Goal: Information Seeking & Learning: Learn about a topic

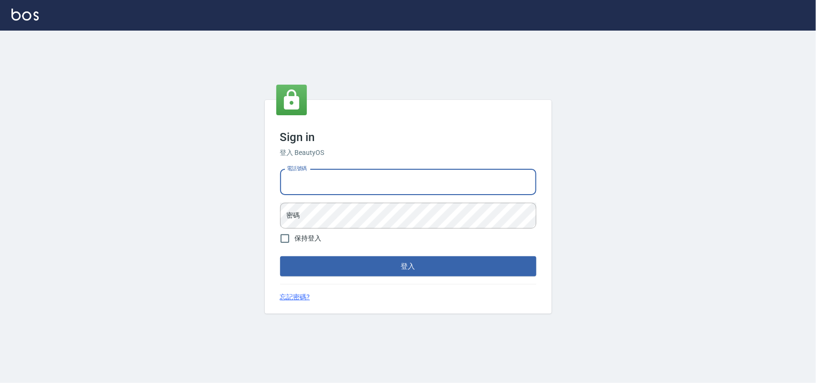
click at [378, 186] on input "電話號碼" at bounding box center [408, 182] width 256 height 26
type input "0985335300"
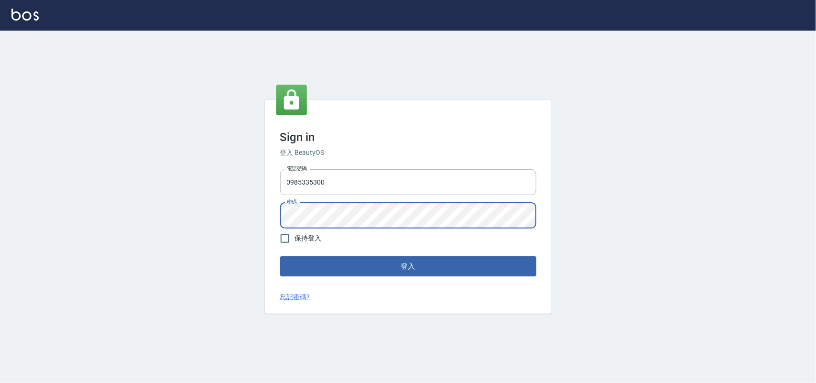
click at [280, 256] on button "登入" at bounding box center [408, 266] width 256 height 20
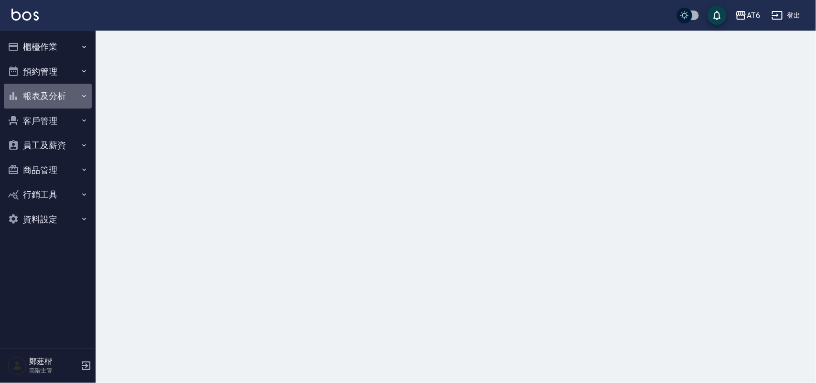
click at [61, 91] on button "報表及分析" at bounding box center [48, 96] width 88 height 25
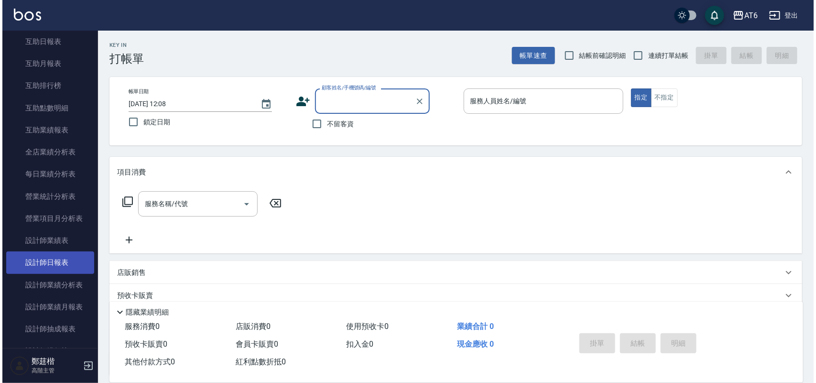
scroll to position [179, 0]
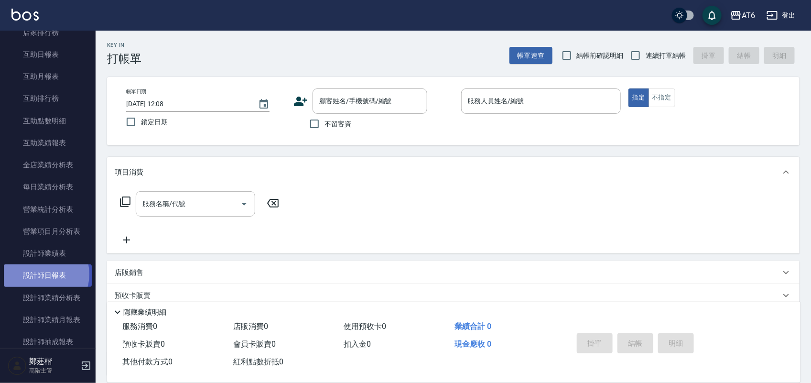
click at [40, 274] on link "設計師日報表" at bounding box center [48, 275] width 88 height 22
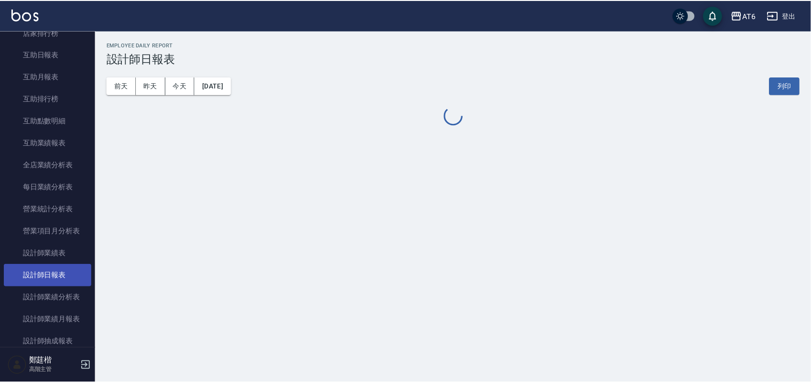
scroll to position [239, 0]
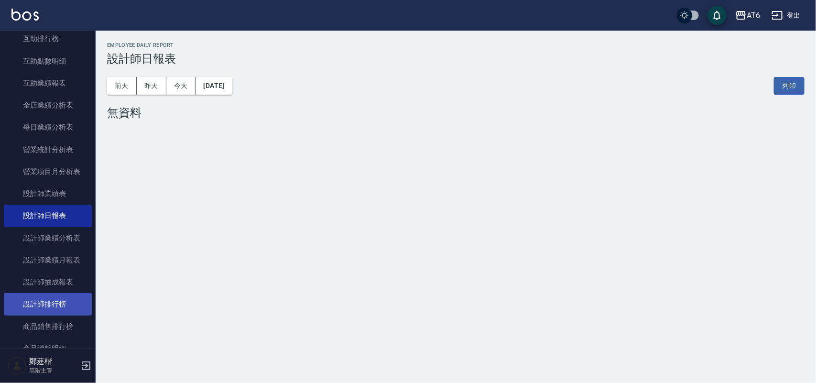
click at [51, 302] on link "設計師排行榜" at bounding box center [48, 304] width 88 height 22
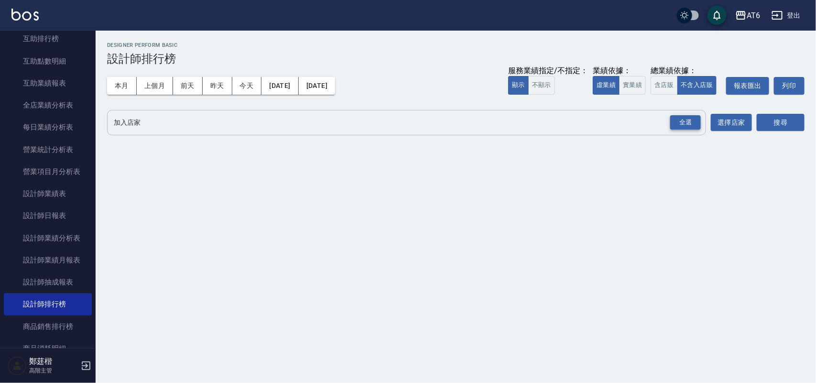
click at [696, 120] on div "全選" at bounding box center [685, 122] width 31 height 15
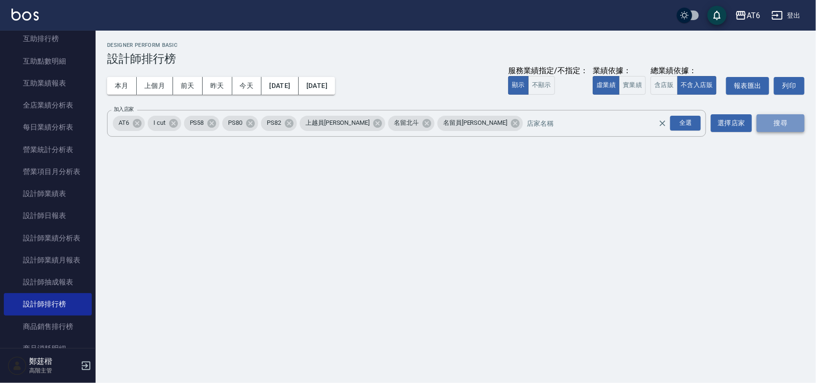
click at [778, 120] on button "搜尋" at bounding box center [781, 123] width 48 height 18
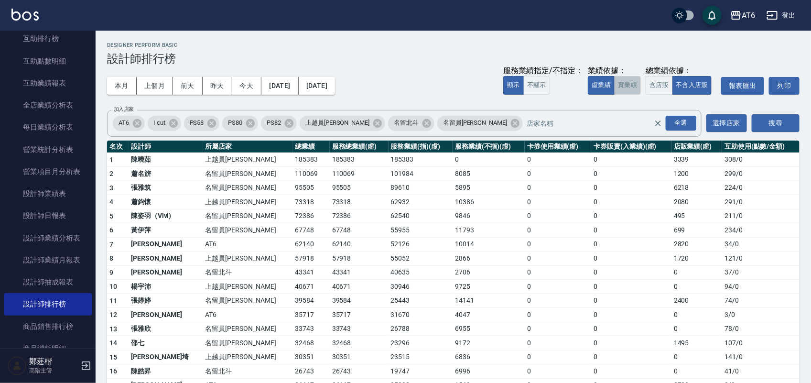
click at [628, 89] on button "實業績" at bounding box center [627, 85] width 27 height 19
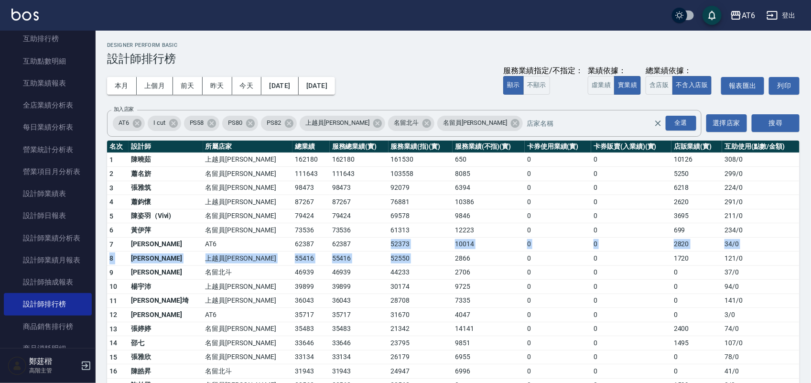
drag, startPoint x: 316, startPoint y: 240, endPoint x: 424, endPoint y: 252, distance: 108.6
click at [424, 252] on tbody "1 [PERSON_NAME]員[PERSON_NAME] 162180 162180 161530 650 0 0 10126 308 / 0 2 [PER…" at bounding box center [453, 384] width 693 height 464
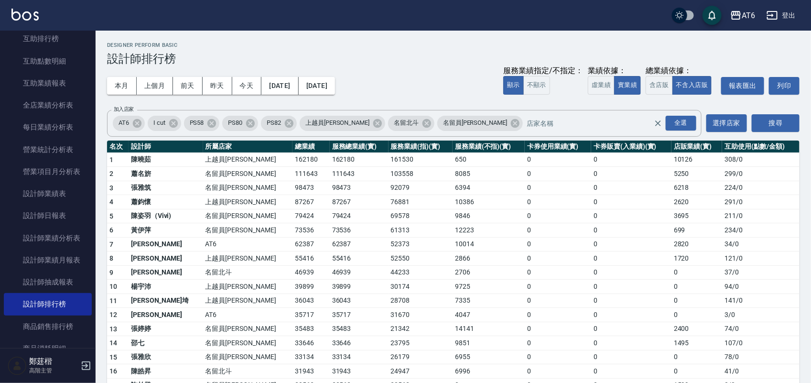
click at [330, 242] on td "62387" at bounding box center [359, 244] width 59 height 14
click at [652, 86] on button "含店販" at bounding box center [659, 85] width 27 height 19
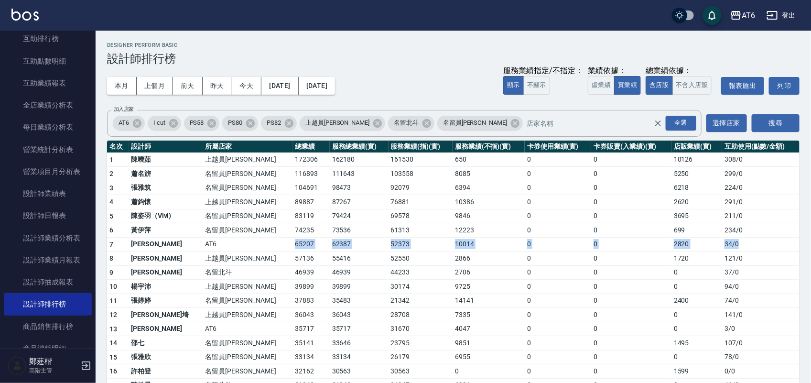
drag, startPoint x: 746, startPoint y: 241, endPoint x: 257, endPoint y: 244, distance: 488.5
click at [246, 244] on tr "7 [PERSON_NAME]甄 AT6 65207 62387 52373 10014 0 0 2820 34 / 0" at bounding box center [453, 244] width 693 height 14
click at [293, 244] on td "65207" at bounding box center [311, 244] width 37 height 14
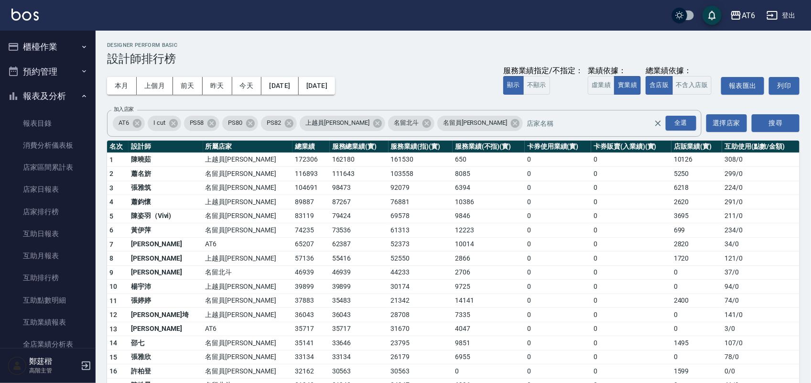
click at [49, 104] on button "報表及分析" at bounding box center [48, 96] width 88 height 25
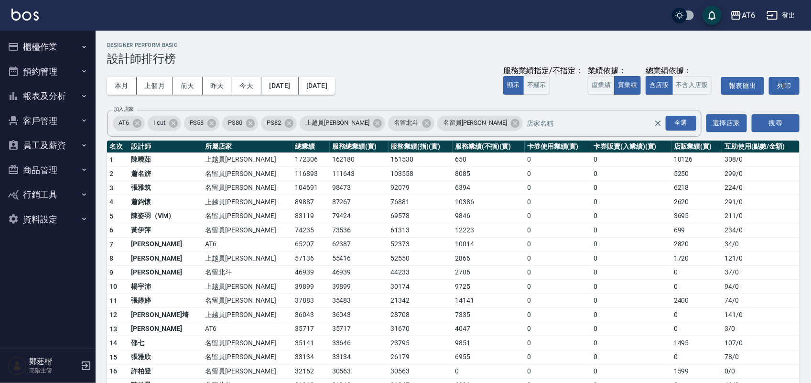
click at [61, 49] on button "櫃檯作業" at bounding box center [48, 46] width 88 height 25
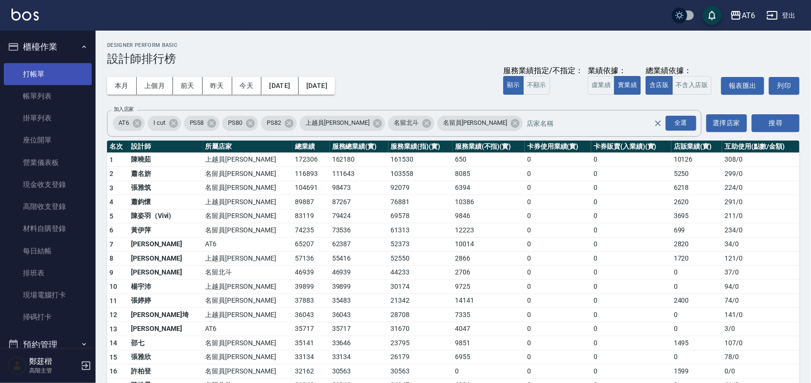
click at [55, 69] on link "打帳單" at bounding box center [48, 74] width 88 height 22
click at [56, 49] on button "櫃檯作業" at bounding box center [48, 46] width 88 height 25
